Goal: Obtain resource: Obtain resource

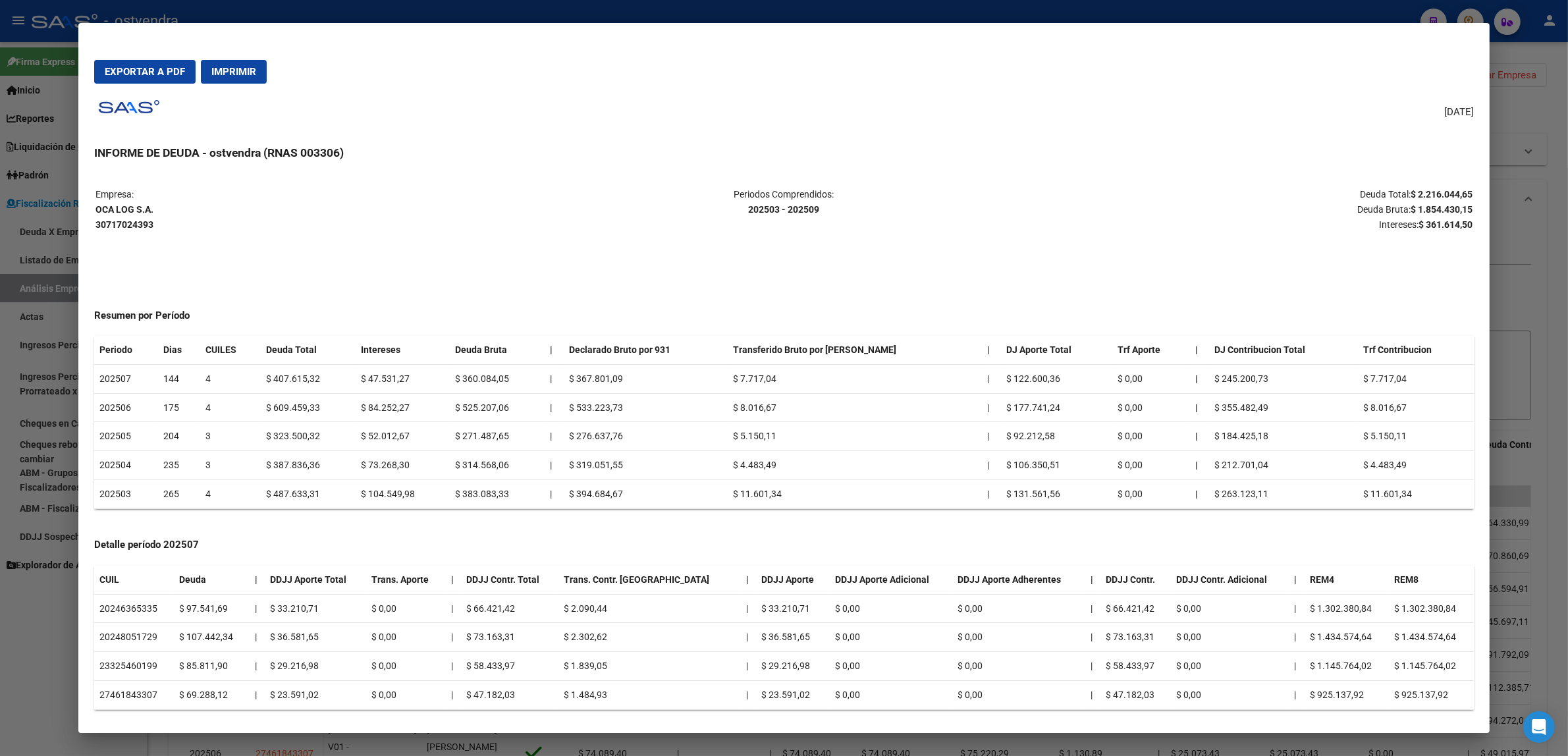
click at [1538, 212] on div at bounding box center [784, 378] width 1568 height 756
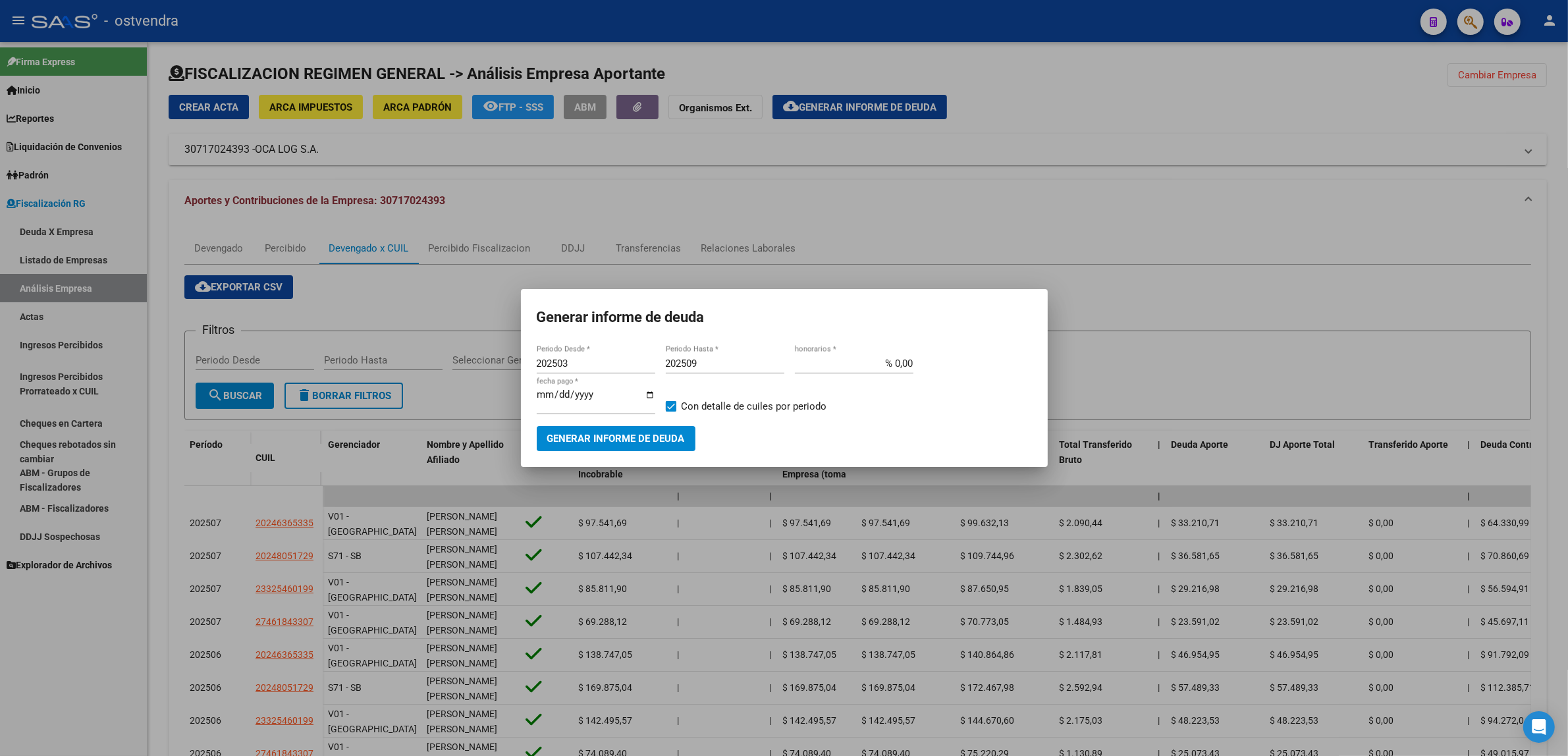
click at [1536, 219] on div at bounding box center [784, 378] width 1568 height 756
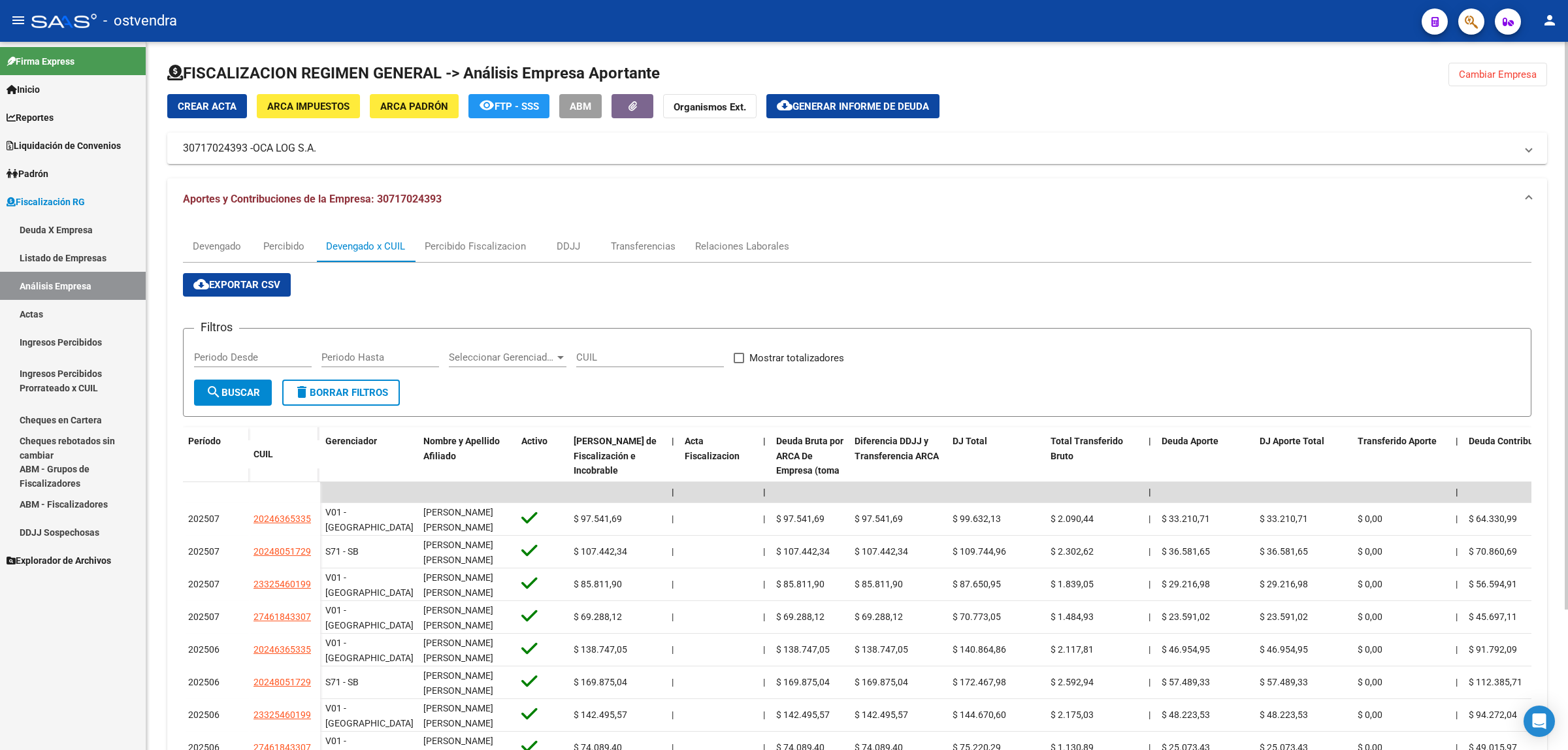
click at [1476, 71] on span "Cambiar Empresa" at bounding box center [1498, 75] width 77 height 11
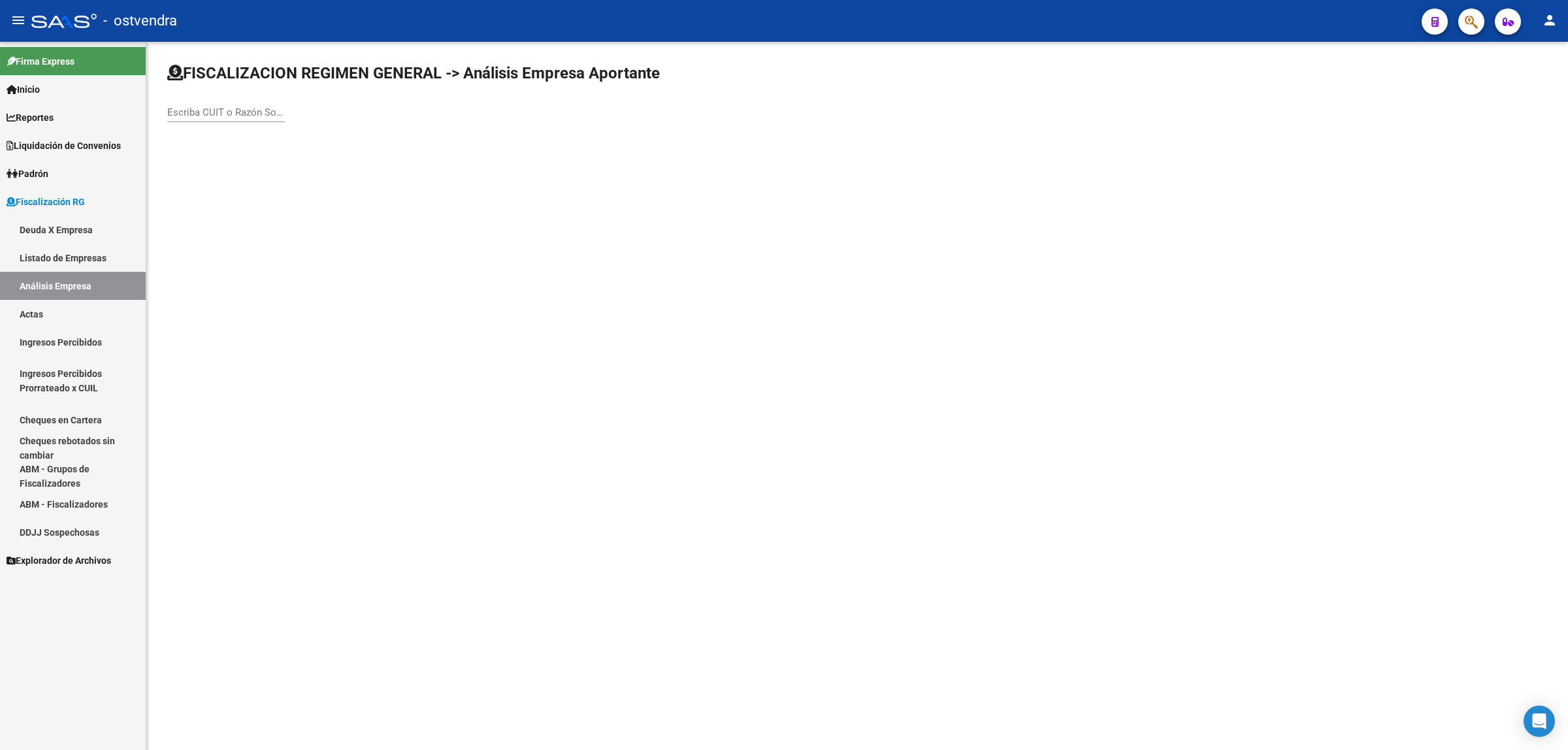
click at [230, 102] on div "Escriba CUIT o Razón Social para buscar" at bounding box center [226, 109] width 118 height 28
paste input "30716296241"
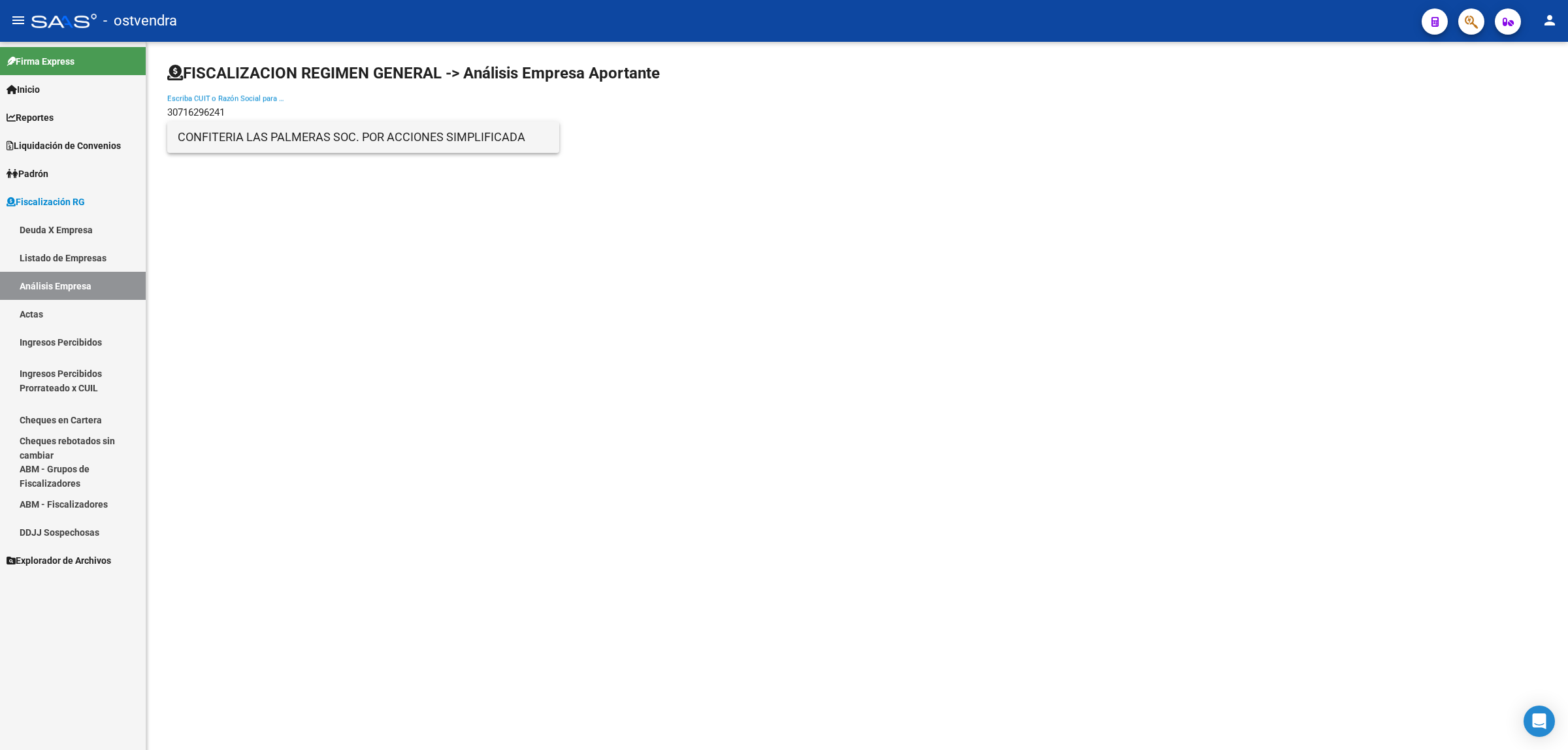
type input "30716296241"
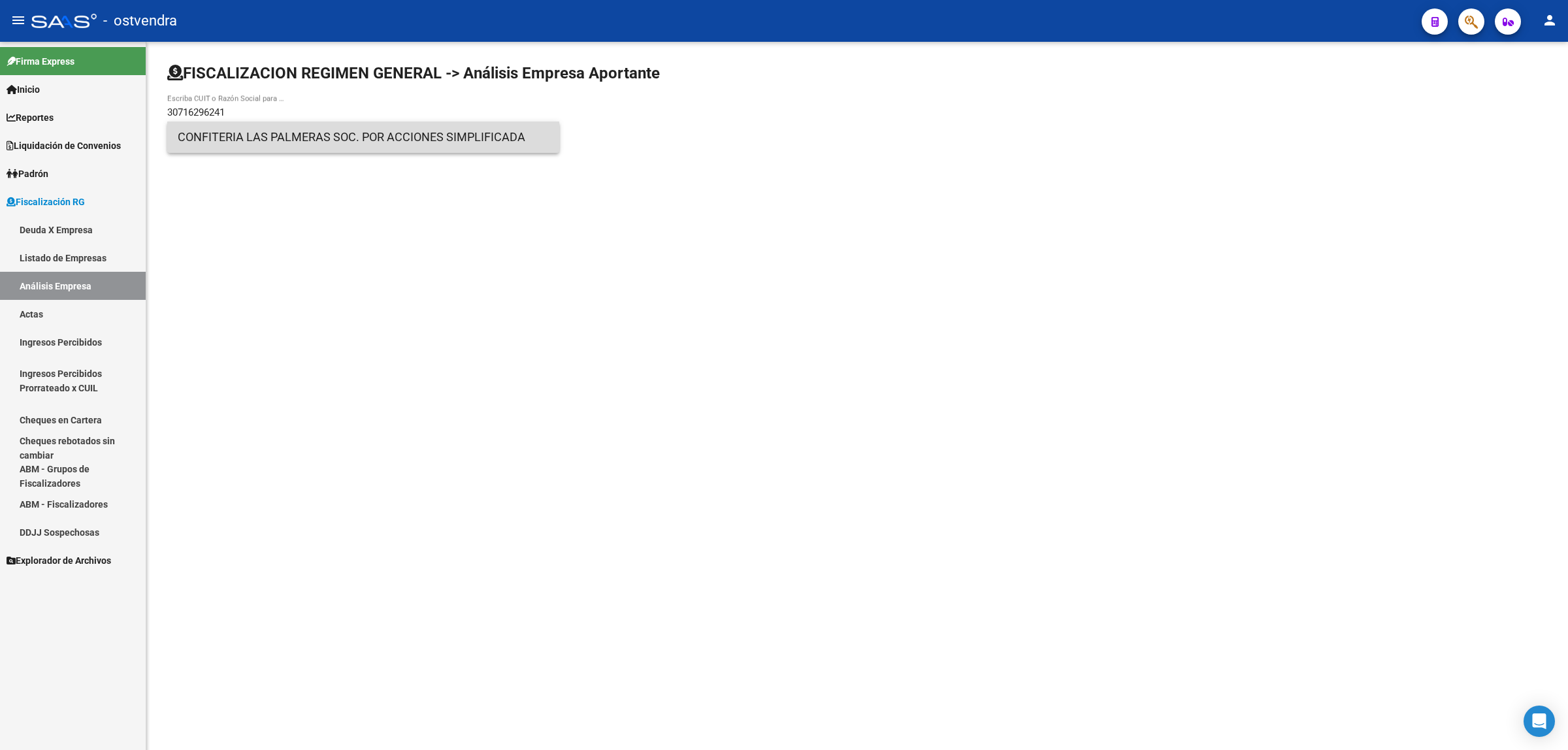
click at [381, 134] on span "CONFITERIA LAS PALMERAS SOC. POR ACCIONES SIMPLIFICADA" at bounding box center [363, 137] width 371 height 31
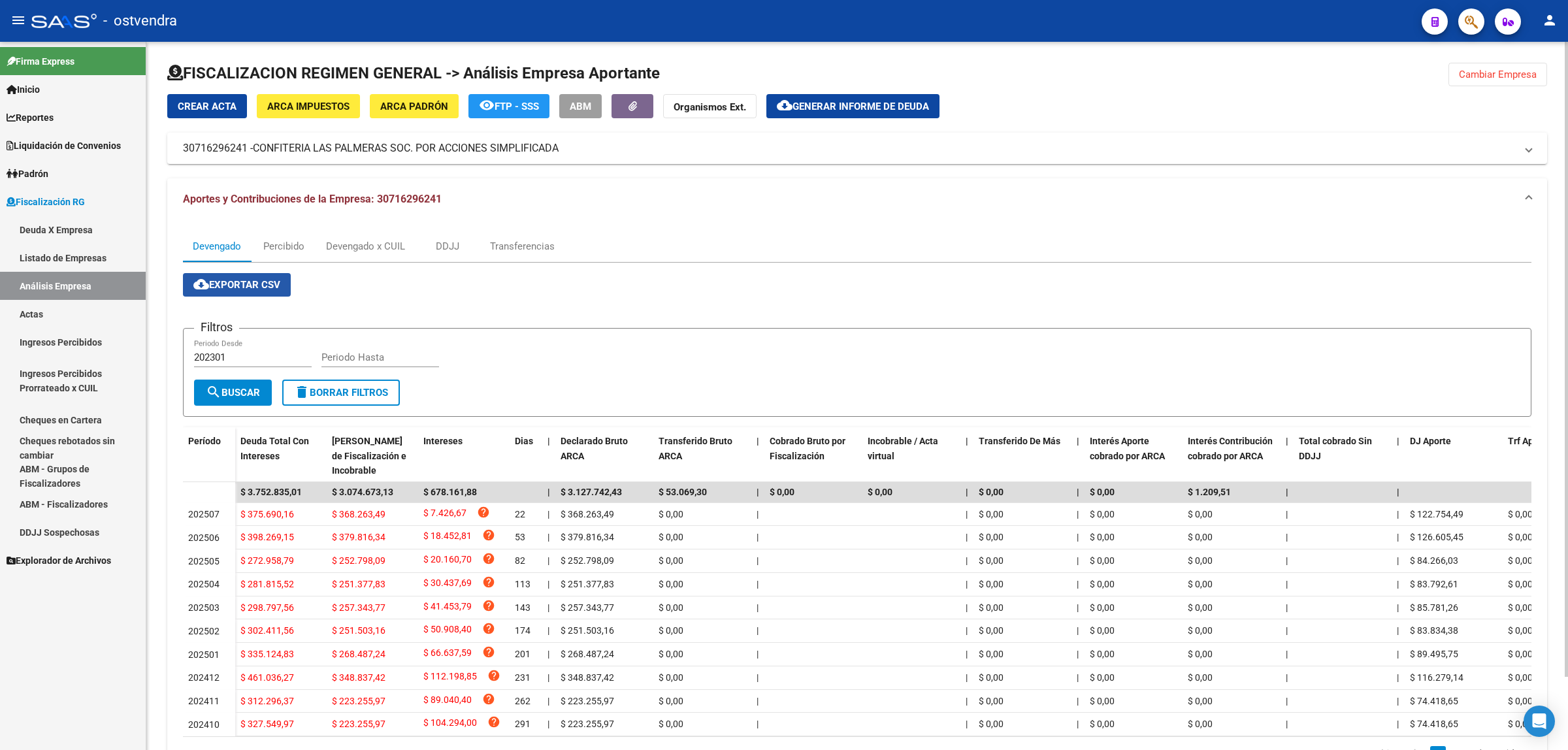
click at [251, 289] on button "cloud_download Exportar CSV" at bounding box center [237, 284] width 108 height 24
click at [383, 249] on div "Devengado x CUIL" at bounding box center [366, 246] width 79 height 14
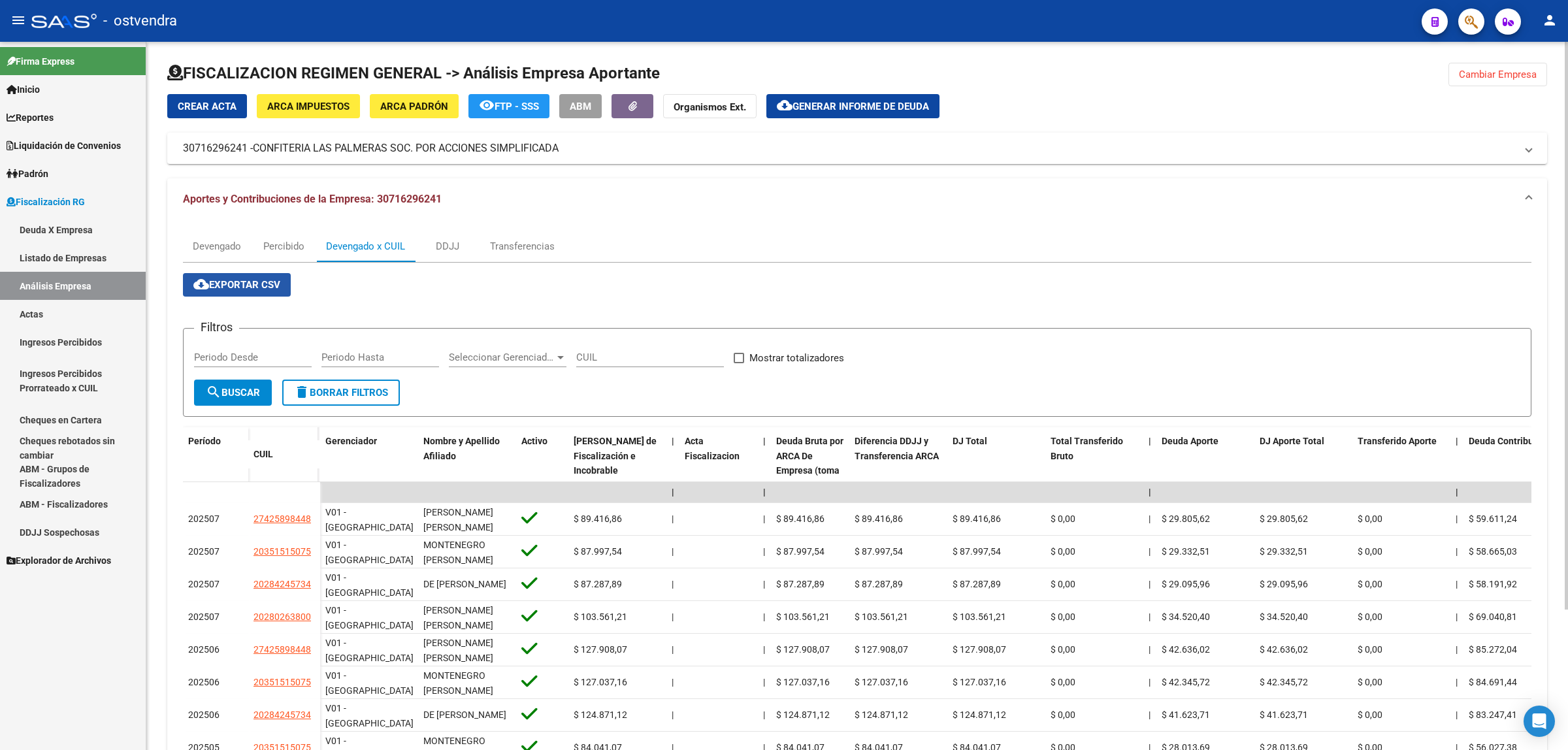
click at [233, 285] on span "cloud_download Exportar CSV" at bounding box center [237, 284] width 87 height 11
click at [851, 105] on span "Generar informe de deuda" at bounding box center [861, 107] width 137 height 11
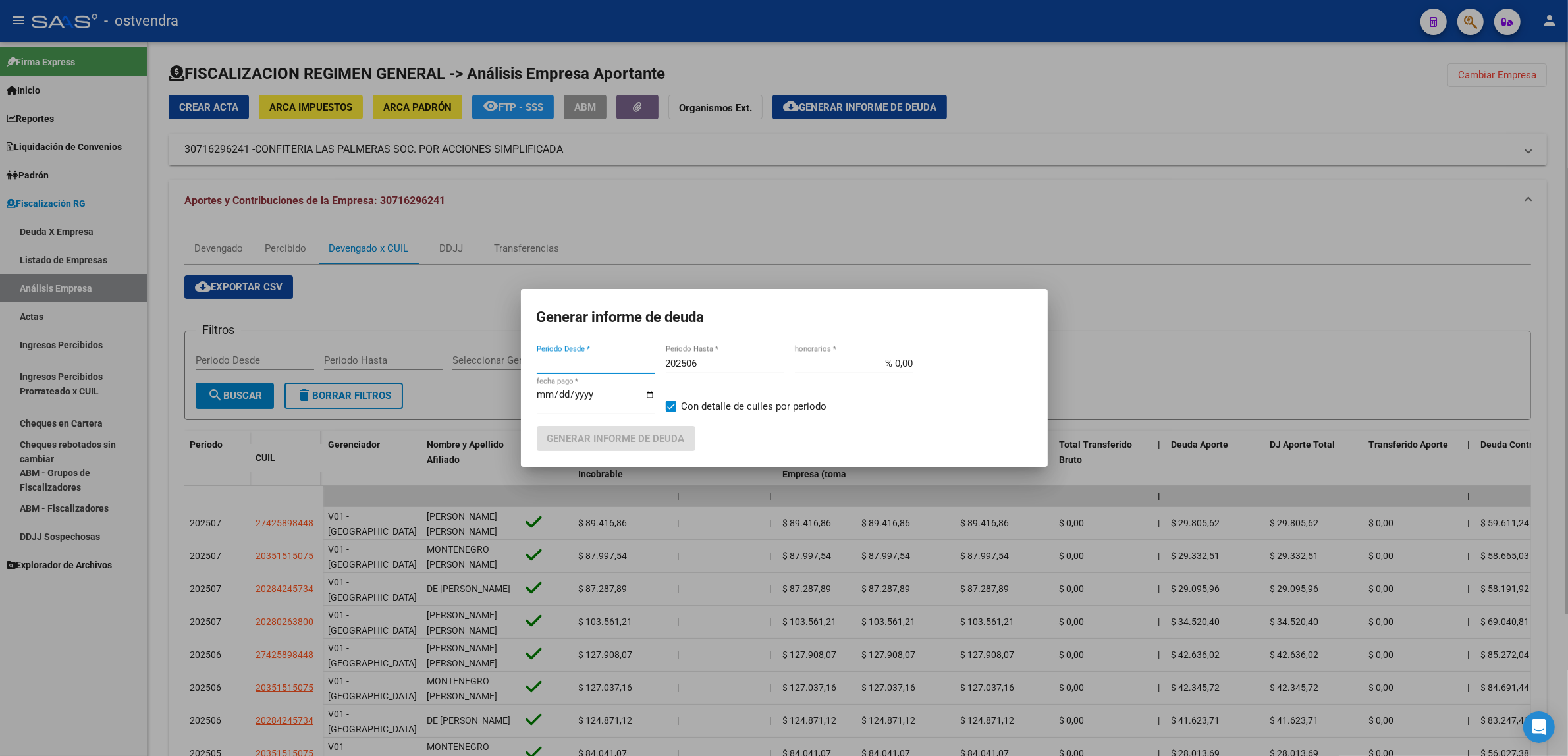
type input "202301"
click at [711, 360] on input "202506" at bounding box center [724, 364] width 119 height 11
type input "202509"
type input "[DATE]"
click at [621, 443] on span "Generar informe de deuda" at bounding box center [616, 439] width 138 height 11
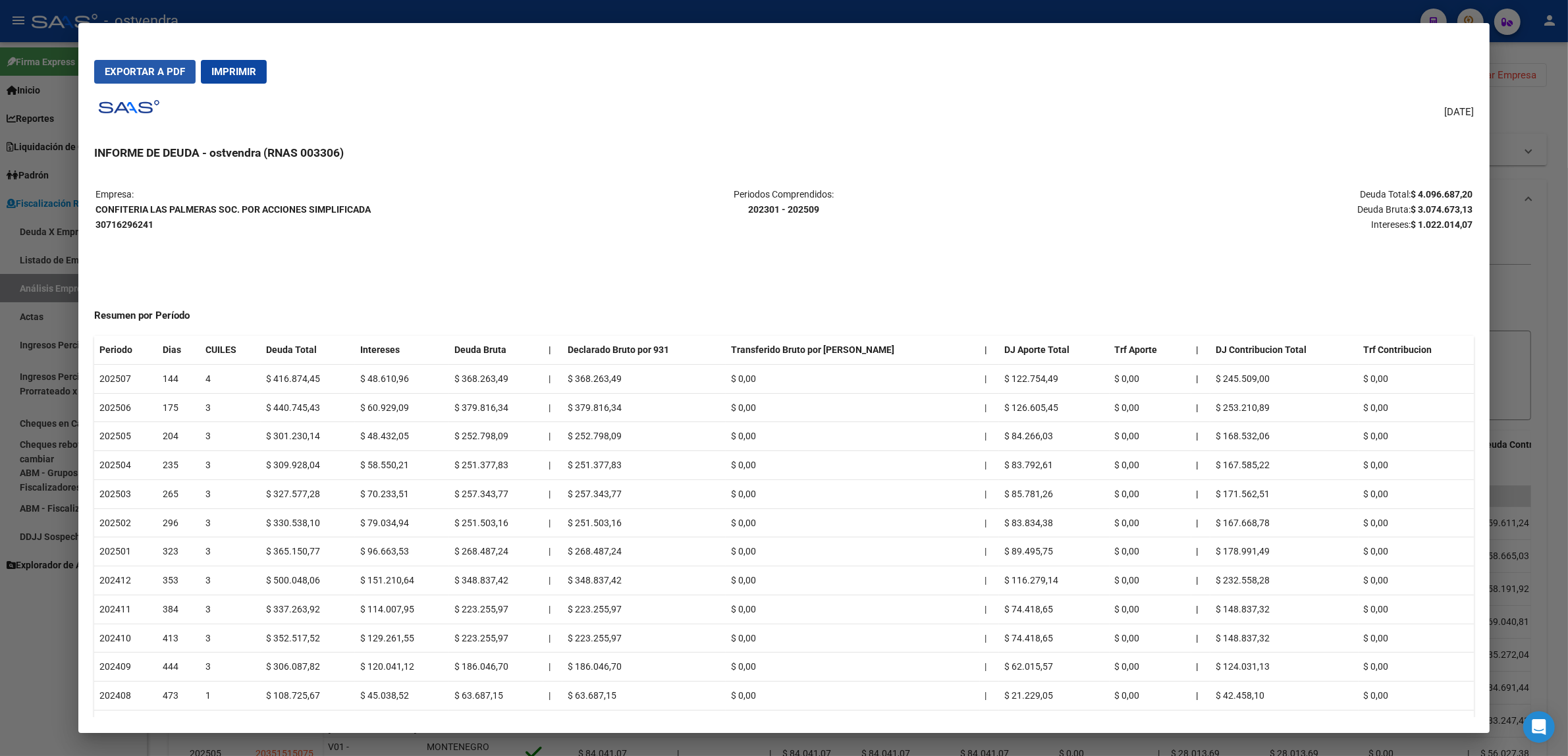
click at [128, 79] on button "Exportar a PDF" at bounding box center [145, 71] width 102 height 24
